Goal: Browse casually

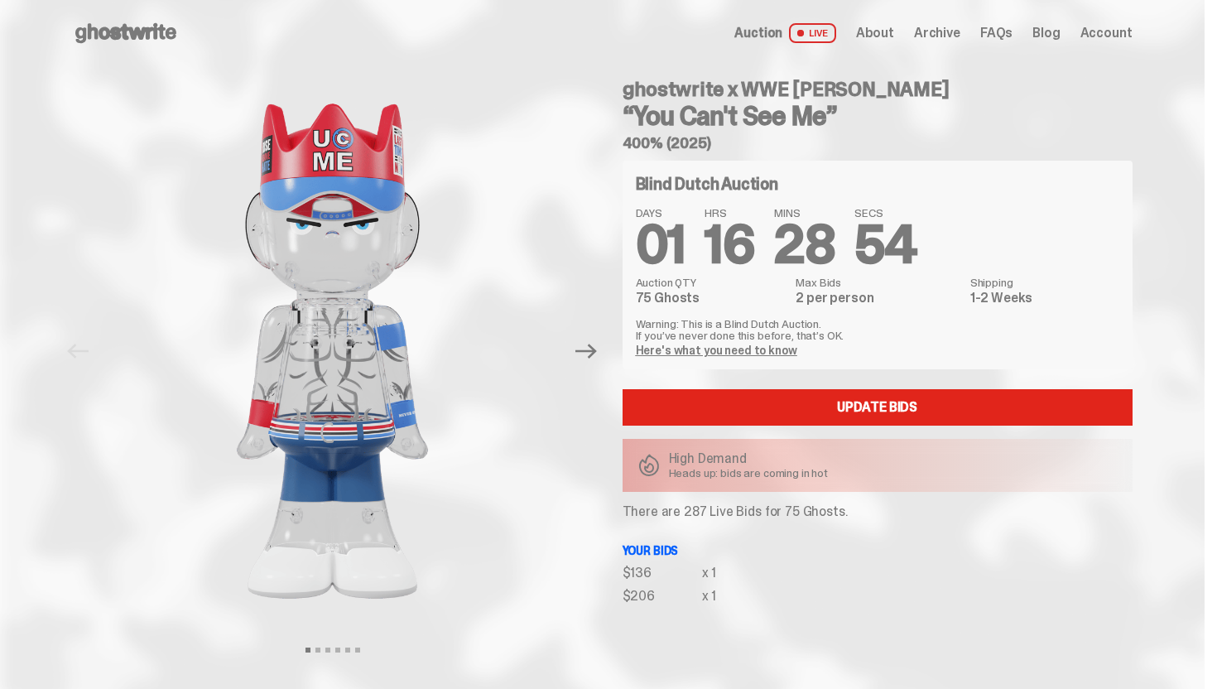
click at [155, 16] on div "Open main menu Home Auction LIVE About Archive FAQs Blog Account" at bounding box center [603, 33] width 1060 height 66
click at [157, 26] on icon at bounding box center [126, 33] width 106 height 26
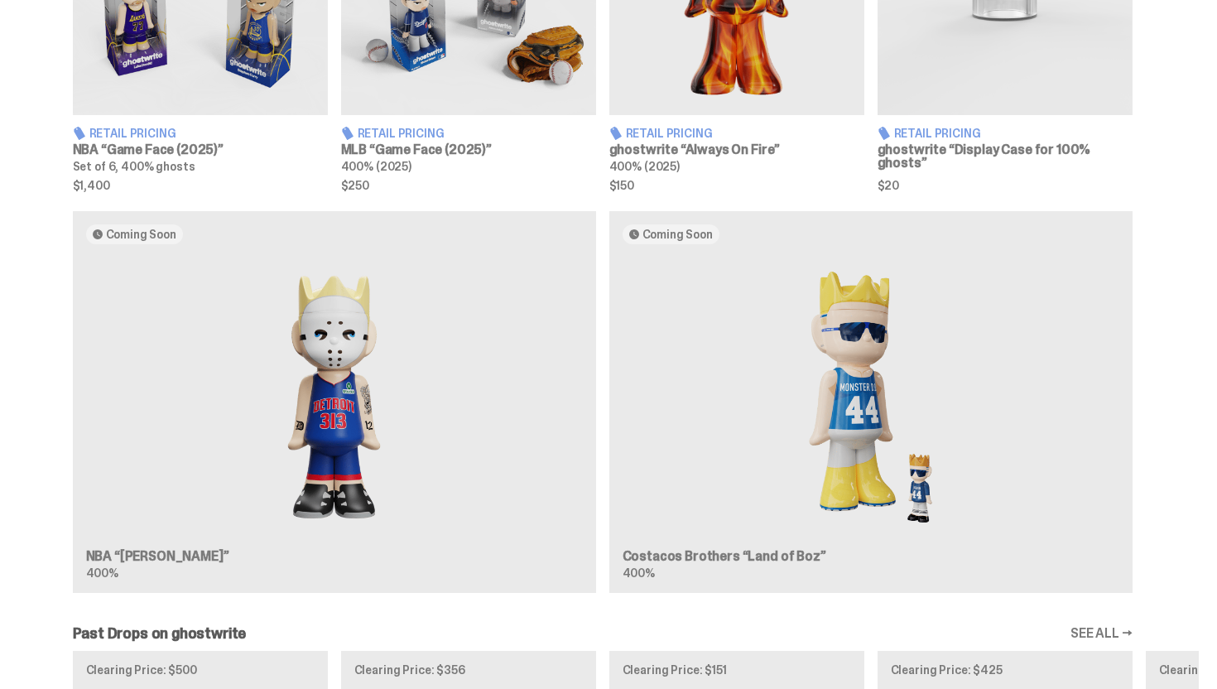
scroll to position [1203, 0]
